Goal: Task Accomplishment & Management: Manage account settings

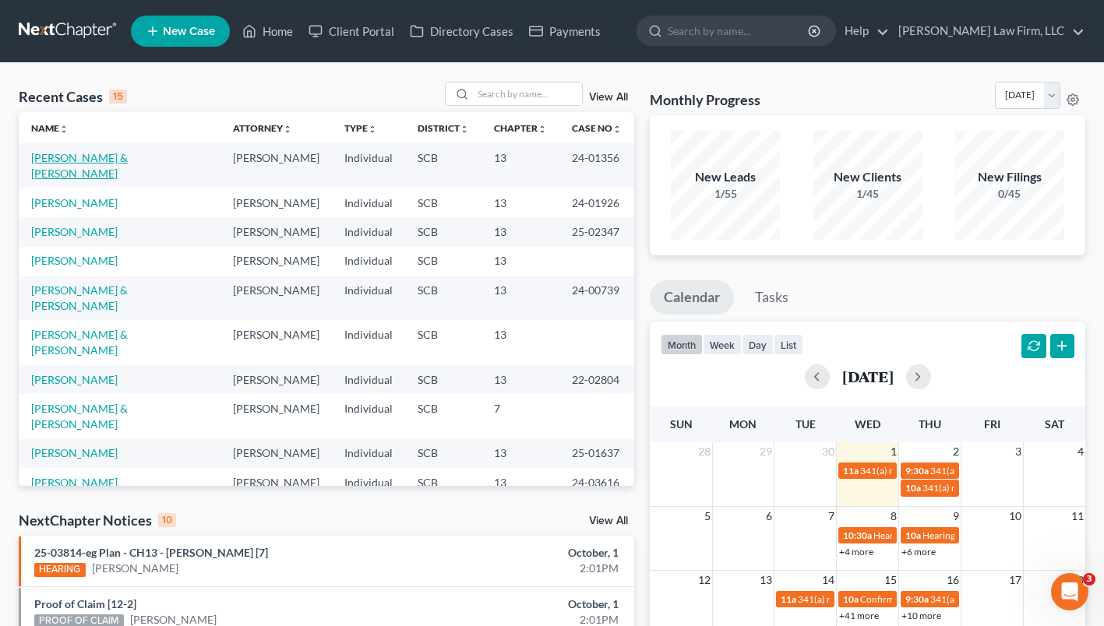
click at [105, 153] on link "[PERSON_NAME] & [PERSON_NAME]" at bounding box center [79, 165] width 97 height 29
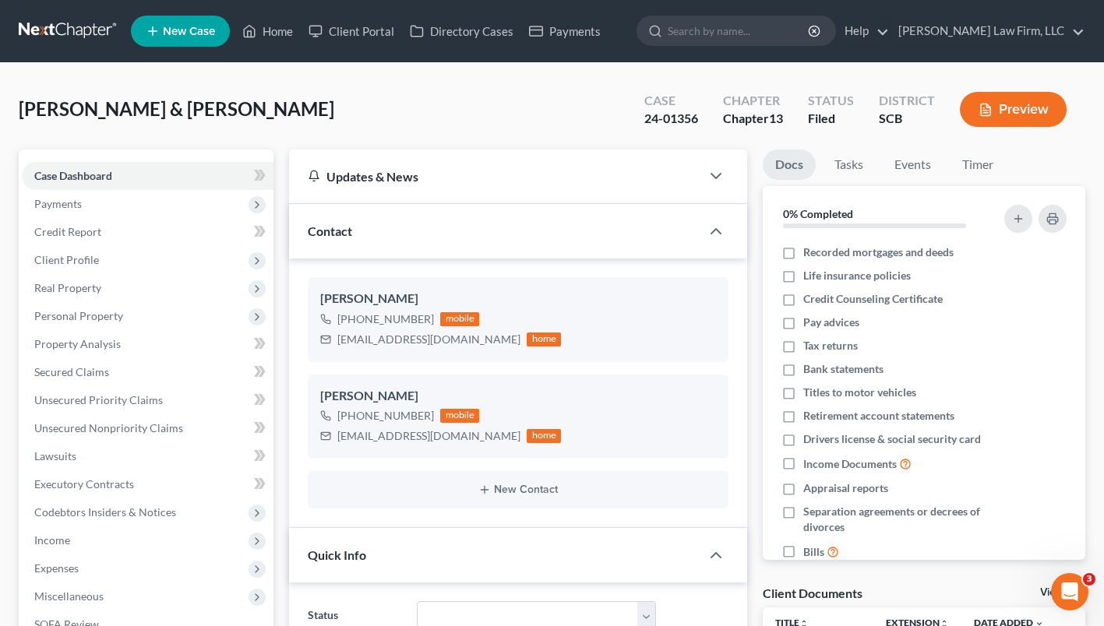
select select "0"
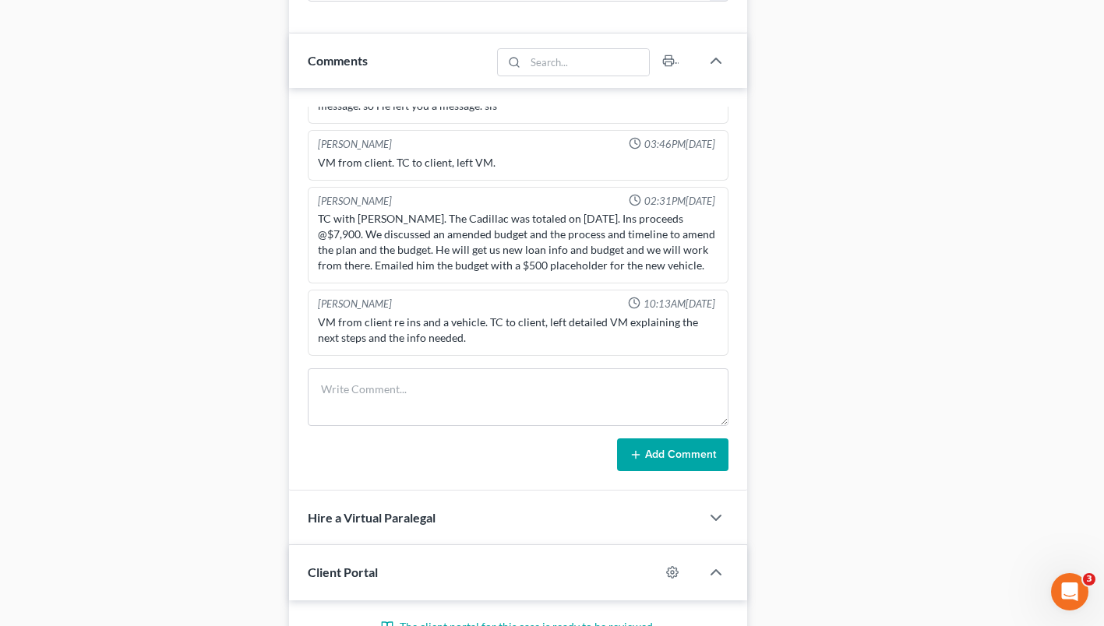
scroll to position [882, 0]
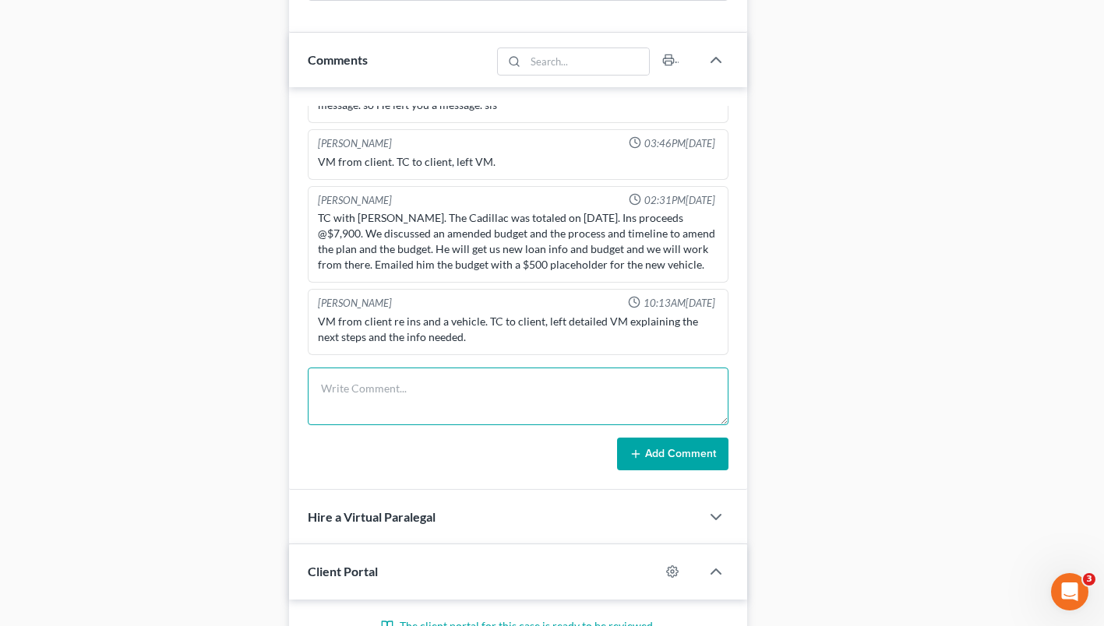
click at [396, 401] on textarea at bounding box center [518, 397] width 421 height 58
type textarea "clients showed up 19 min late to their appt"
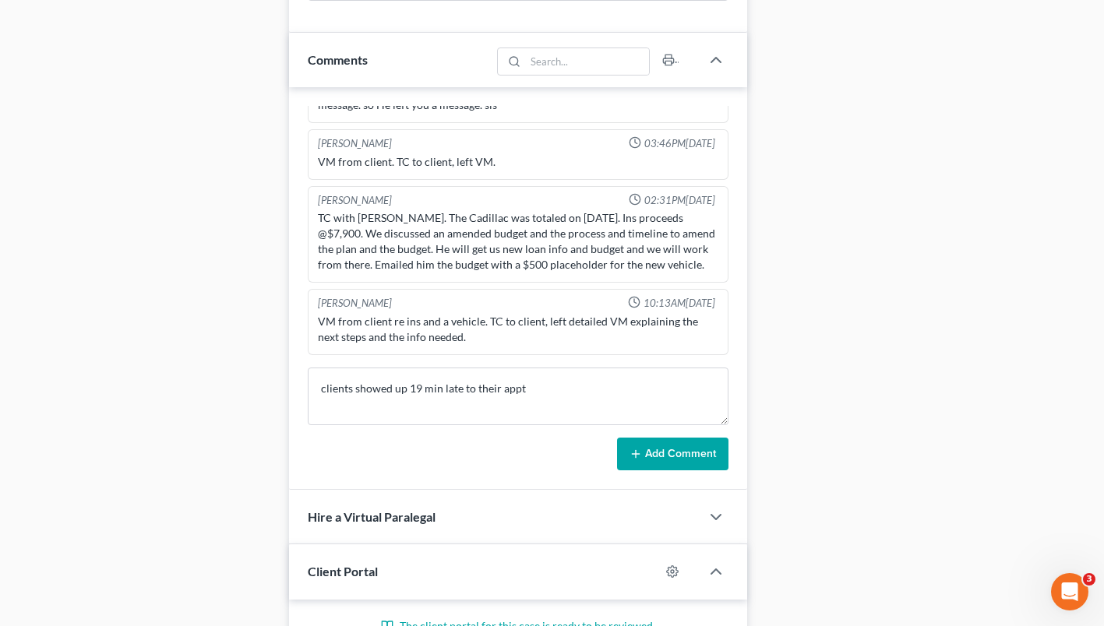
click at [626, 444] on button "Add Comment" at bounding box center [672, 454] width 111 height 33
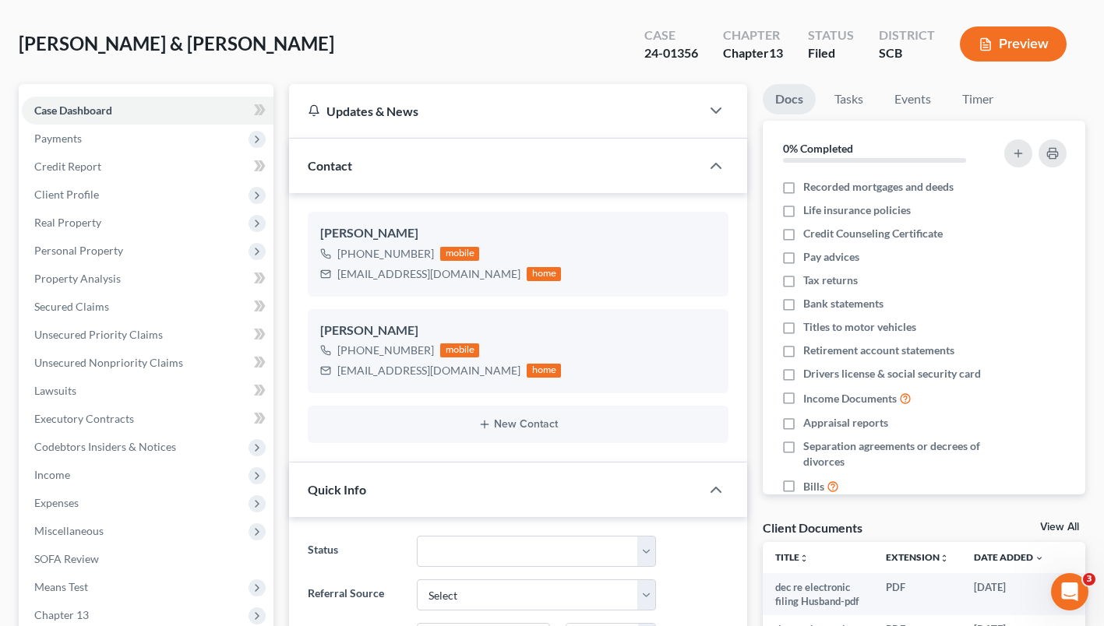
scroll to position [0, 0]
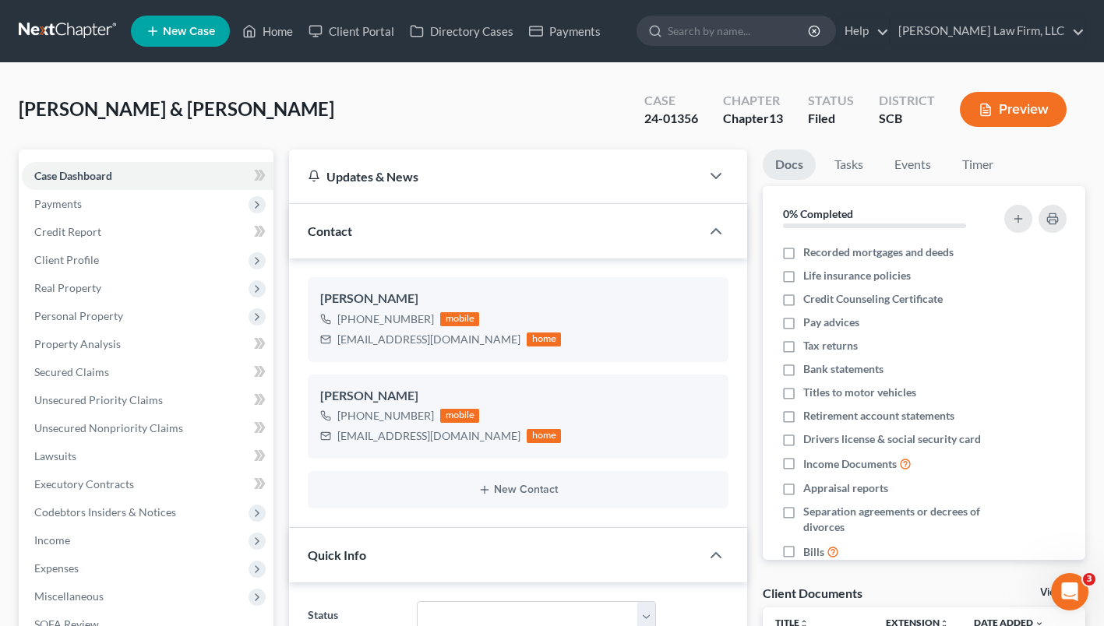
click at [61, 30] on link at bounding box center [69, 31] width 100 height 28
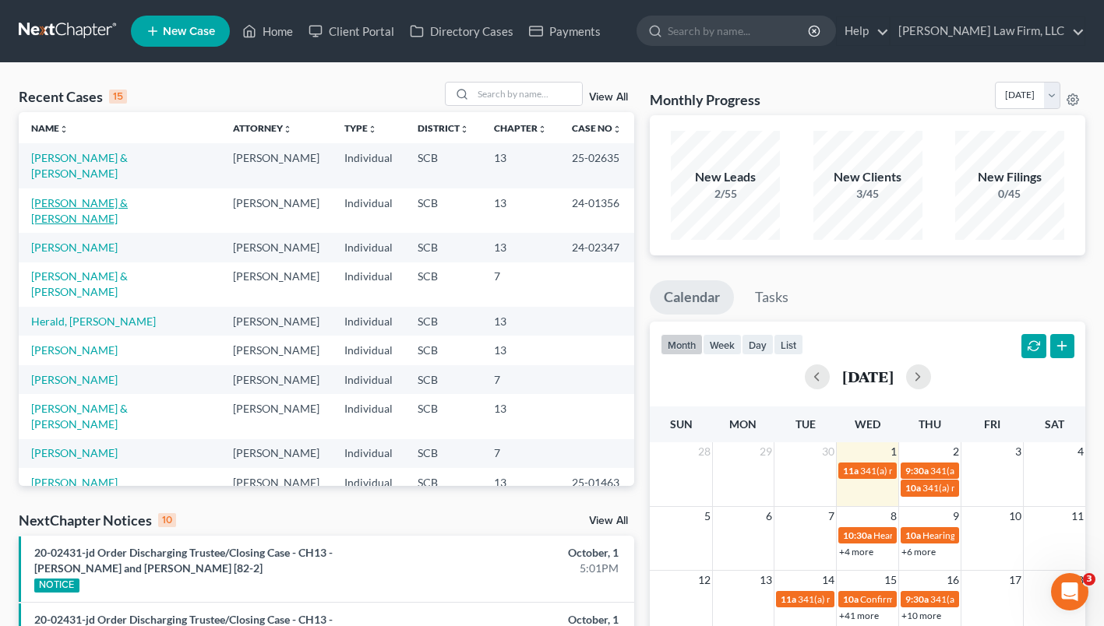
click at [115, 196] on link "[PERSON_NAME] & [PERSON_NAME]" at bounding box center [79, 210] width 97 height 29
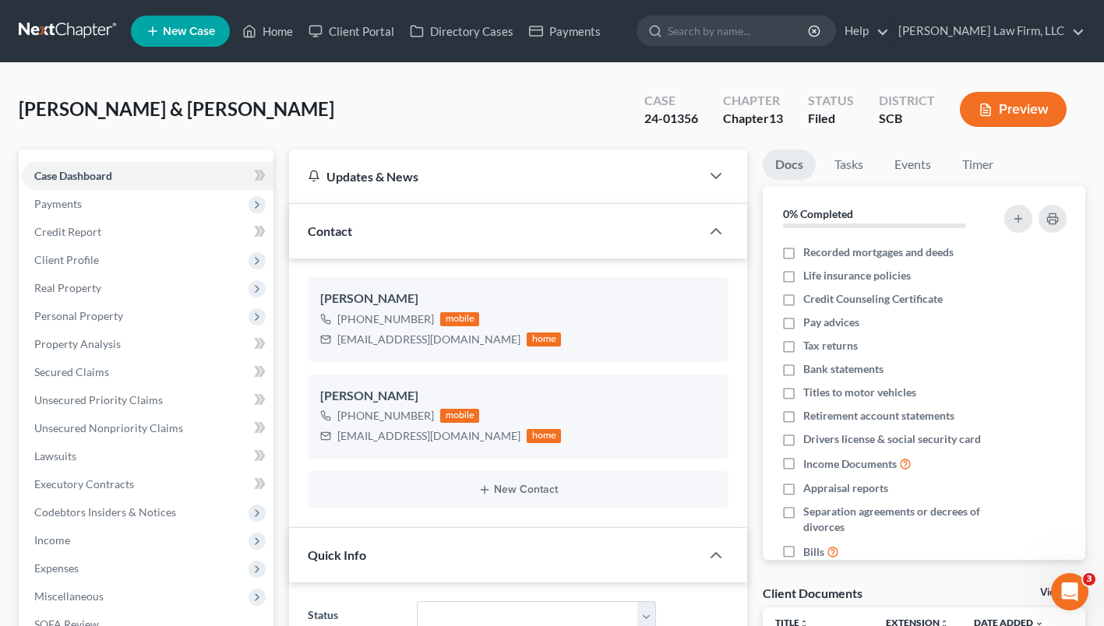
select select "0"
click at [72, 33] on link at bounding box center [69, 31] width 100 height 28
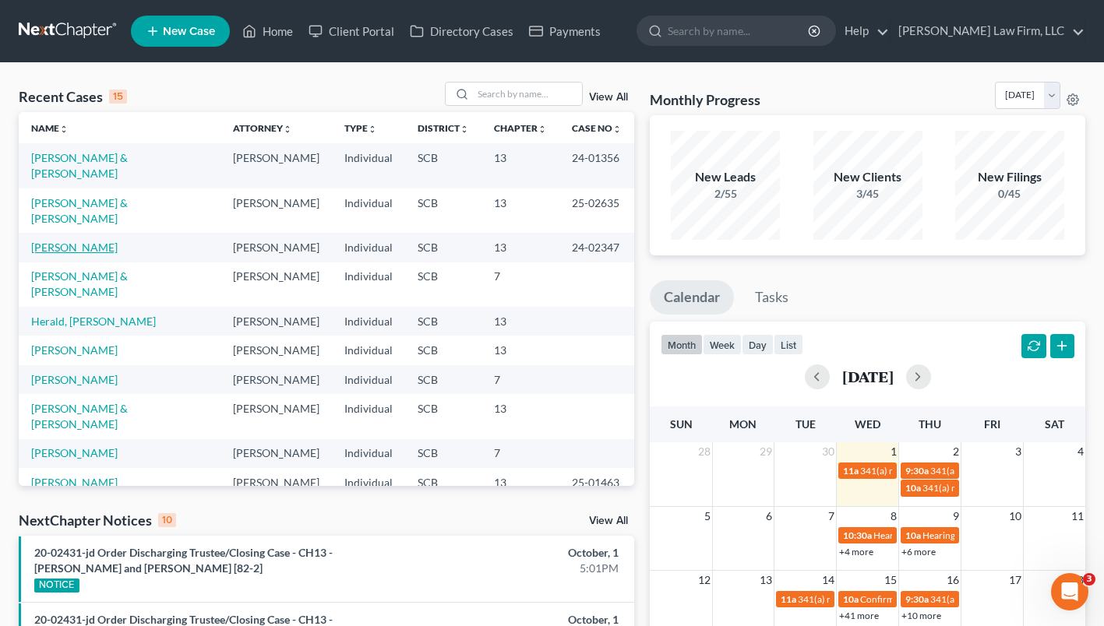
click at [89, 241] on link "[PERSON_NAME]" at bounding box center [74, 247] width 86 height 13
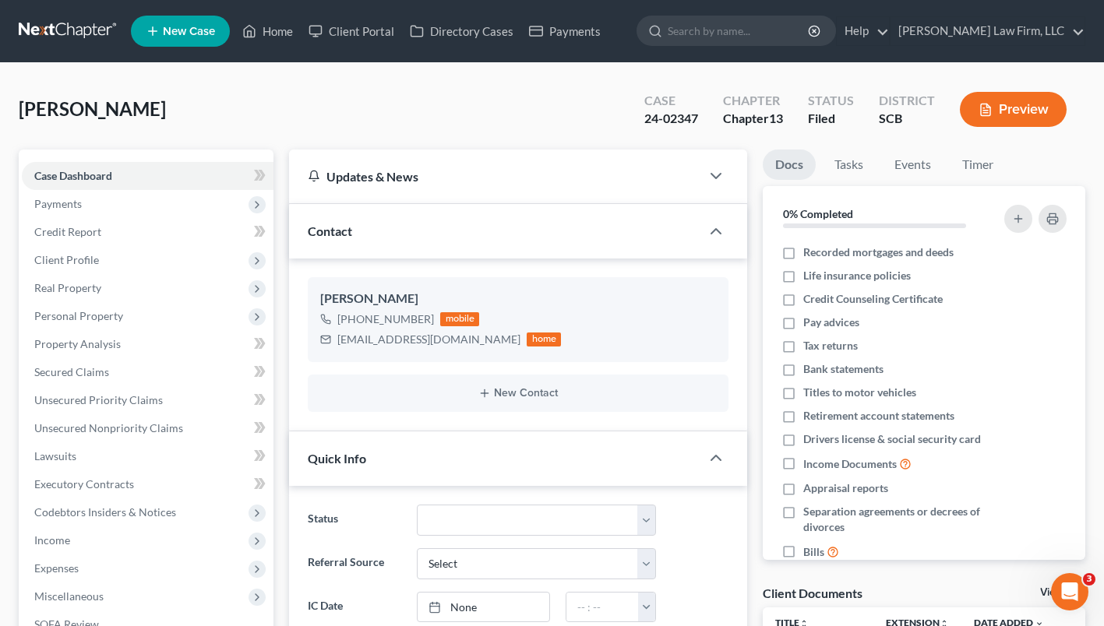
select select "0"
click at [76, 19] on link at bounding box center [69, 31] width 100 height 28
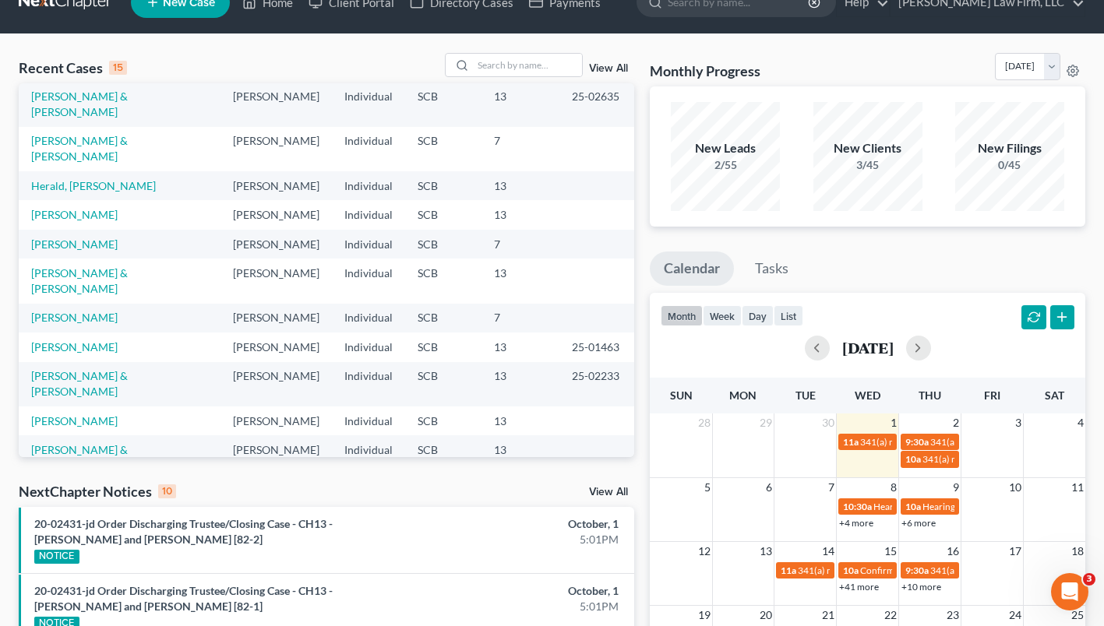
scroll to position [30, 0]
click at [136, 480] on td "[PERSON_NAME]" at bounding box center [120, 494] width 202 height 29
click at [90, 517] on link "[PERSON_NAME]" at bounding box center [74, 523] width 86 height 13
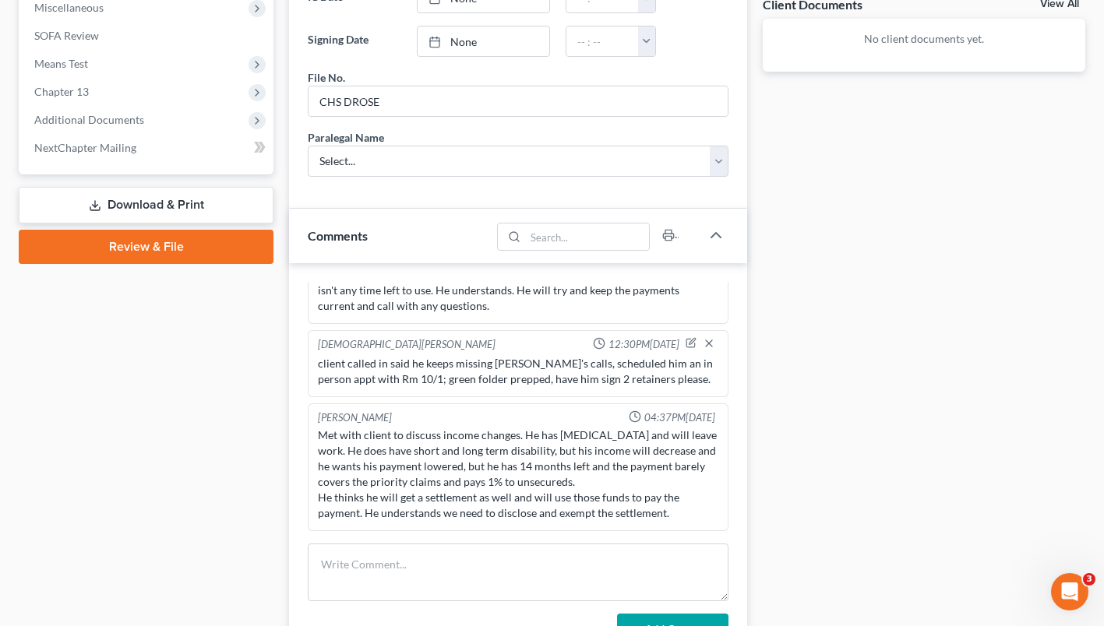
scroll to position [590, 0]
click at [340, 406] on div "Robert Meredith, Jr. 04:37PM, 10/01/2025 Met with client to discuss income chan…" at bounding box center [518, 467] width 421 height 129
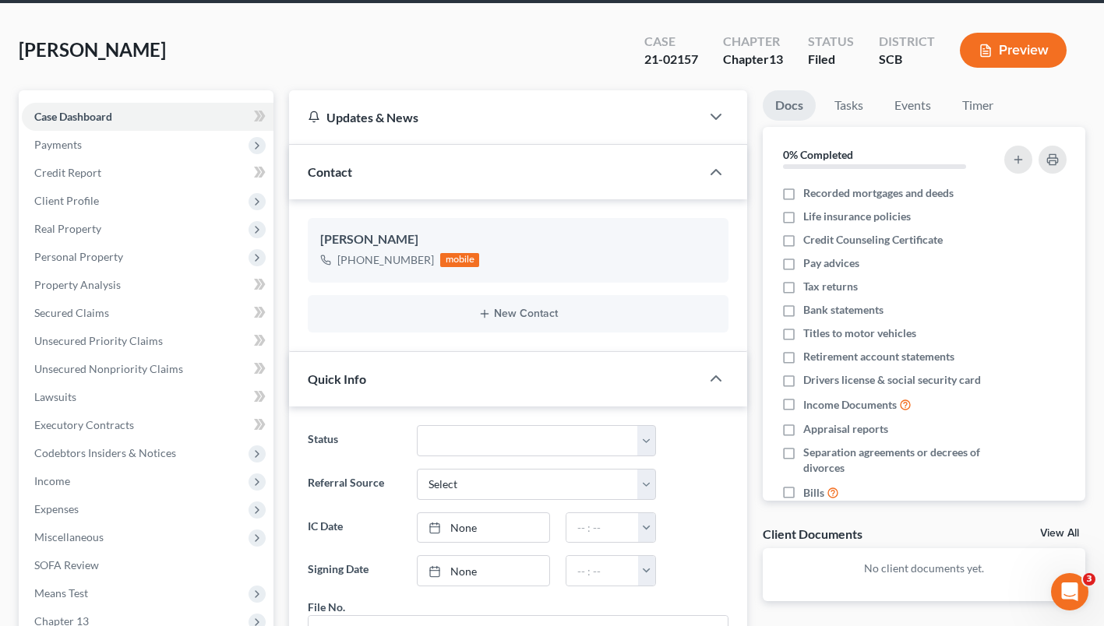
scroll to position [0, 0]
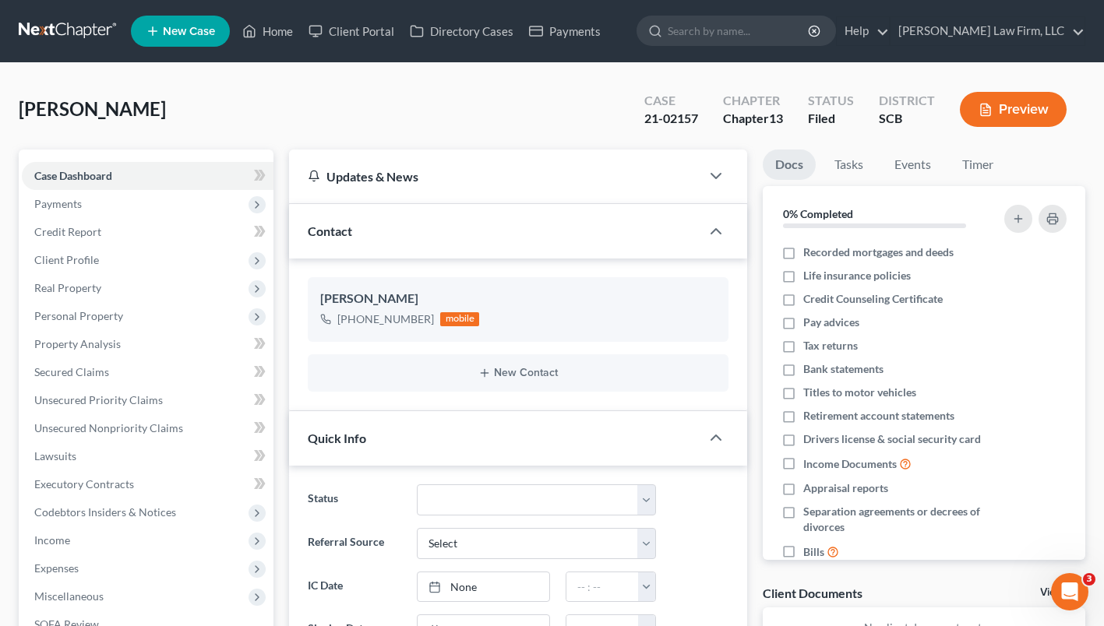
click at [76, 20] on link at bounding box center [69, 31] width 100 height 28
